Goal: Book appointment/travel/reservation

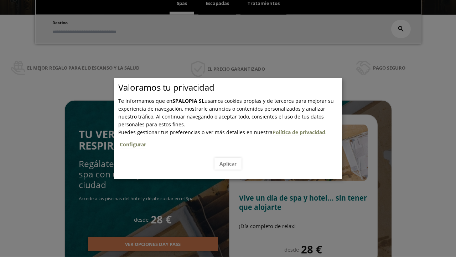
click at [217, 4] on span "Escapadas" at bounding box center [218, 3] width 24 height 6
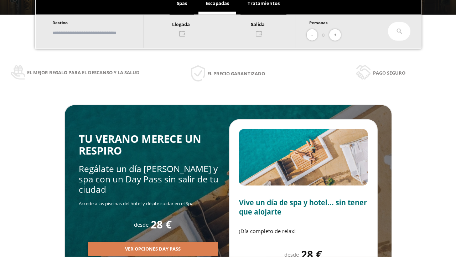
scroll to position [121, 0]
click at [101, 33] on input "text" at bounding box center [94, 33] width 89 height 12
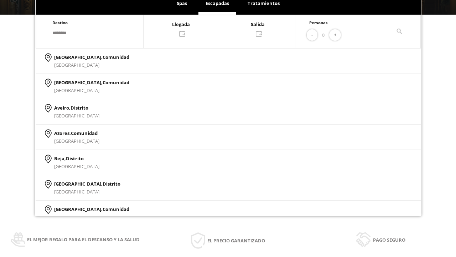
click at [227, 28] on div at bounding box center [219, 28] width 151 height 17
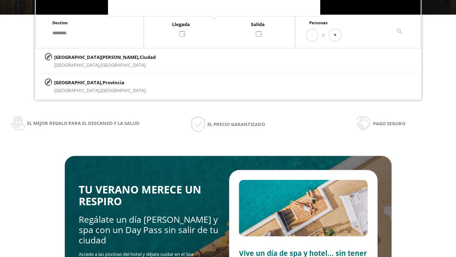
scroll to position [0, 0]
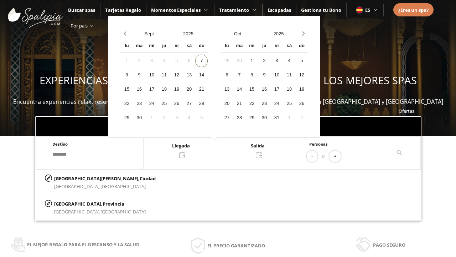
click at [145, 75] on div "9" at bounding box center [139, 75] width 12 height 12
click at [158, 75] on div "10" at bounding box center [151, 75] width 12 height 12
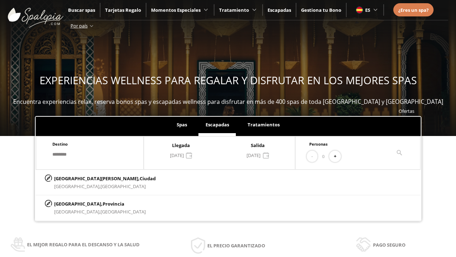
click at [338, 156] on button "+" at bounding box center [335, 156] width 12 height 12
click at [89, 178] on p "[GEOGRAPHIC_DATA][PERSON_NAME], [GEOGRAPHIC_DATA]" at bounding box center [105, 178] width 102 height 8
type input "**********"
